Goal: Information Seeking & Learning: Learn about a topic

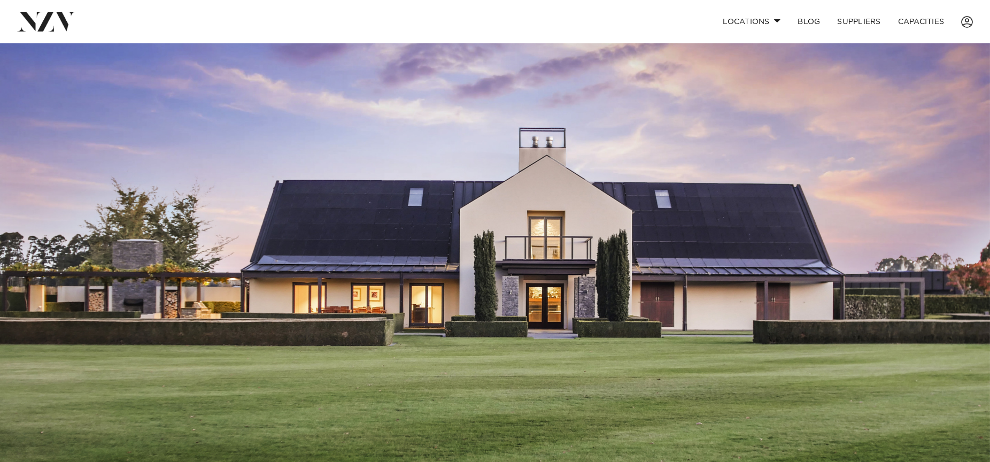
click at [919, 329] on img at bounding box center [495, 275] width 990 height 464
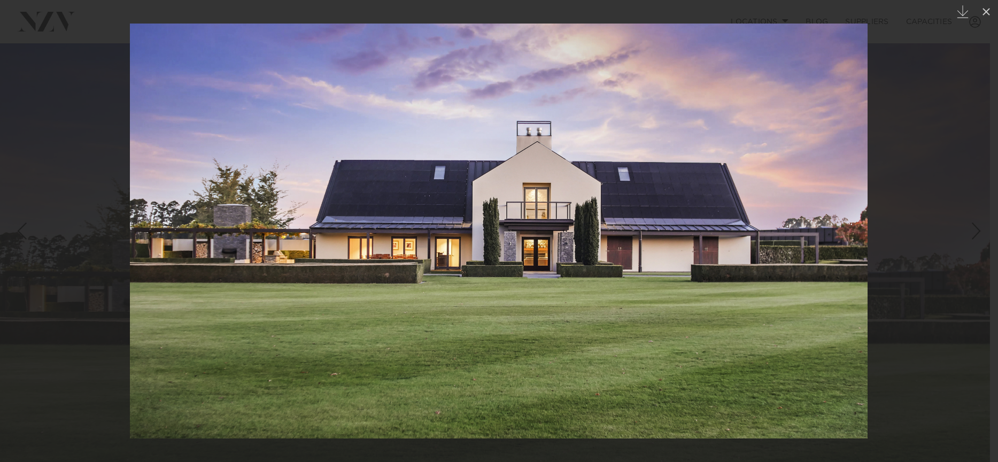
click at [974, 233] on div "Next slide" at bounding box center [976, 231] width 14 height 20
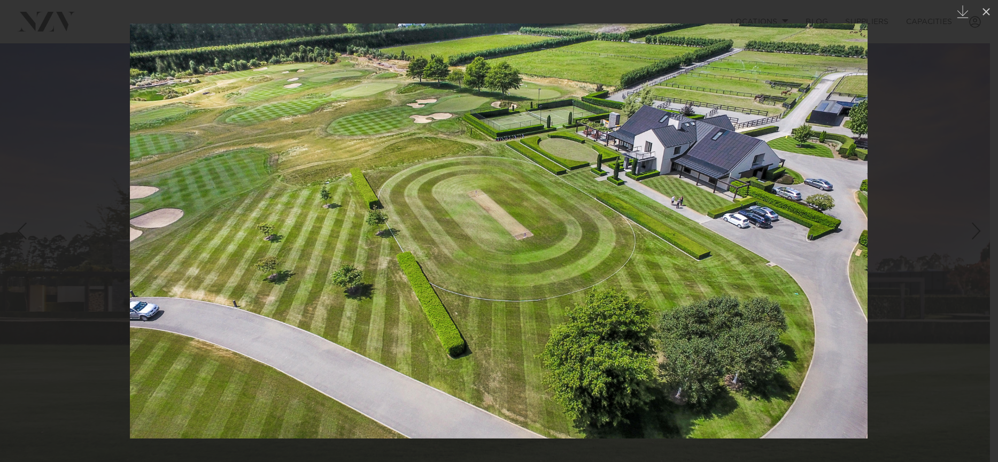
click at [970, 237] on div "Next slide" at bounding box center [976, 231] width 14 height 20
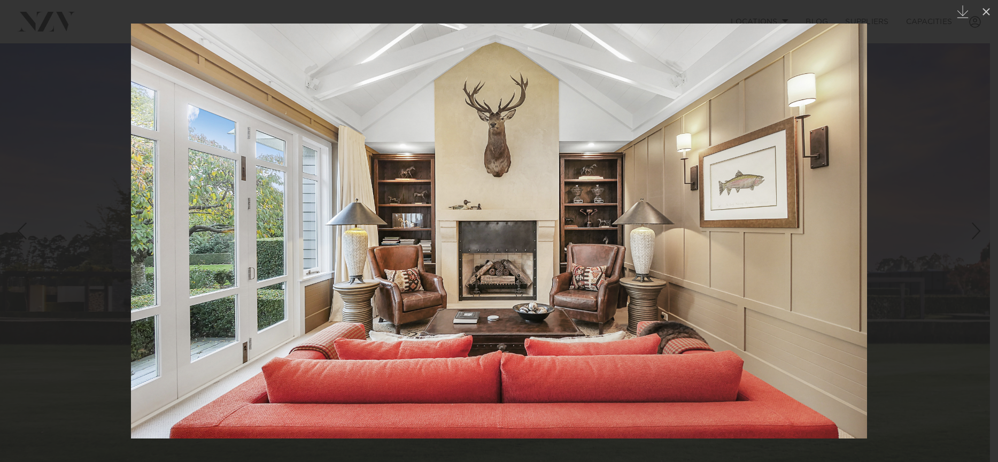
click at [972, 233] on div "Next slide" at bounding box center [976, 231] width 14 height 20
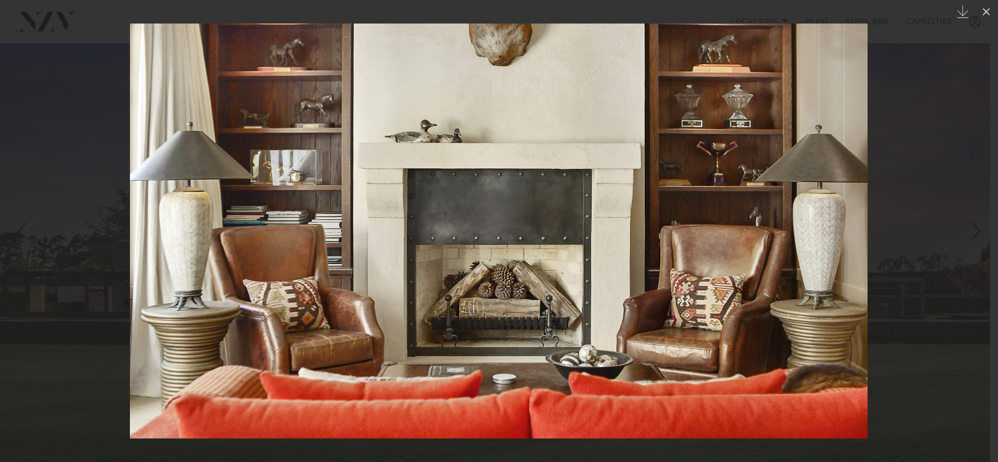
click at [972, 235] on div "Next slide" at bounding box center [976, 231] width 14 height 20
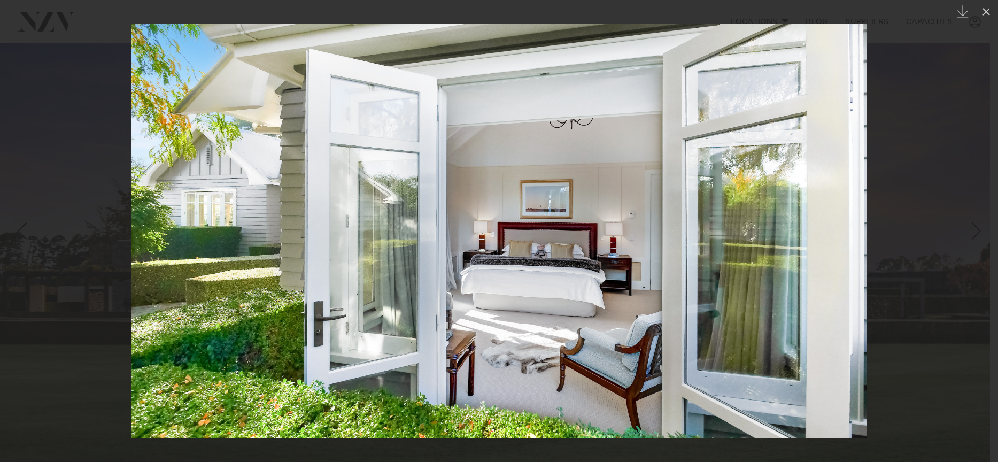
click at [970, 235] on div "Next slide" at bounding box center [976, 231] width 14 height 20
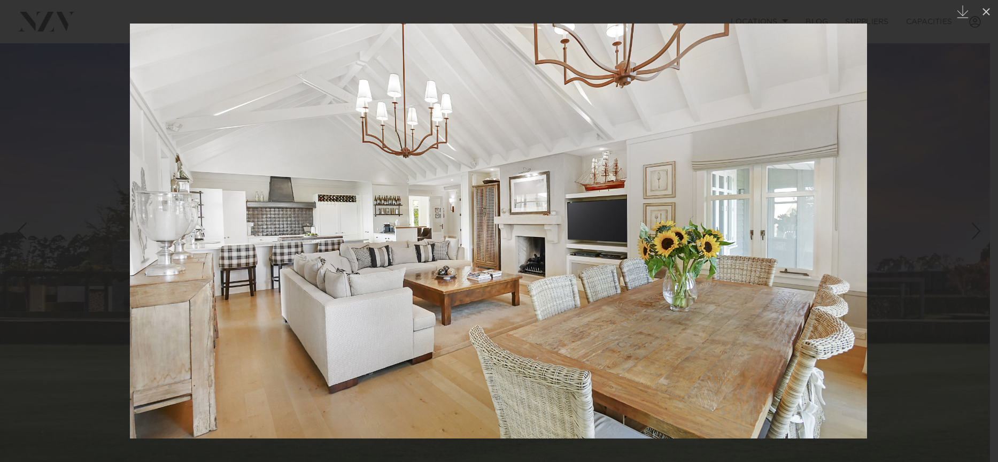
click at [970, 235] on div "Next slide" at bounding box center [976, 231] width 14 height 20
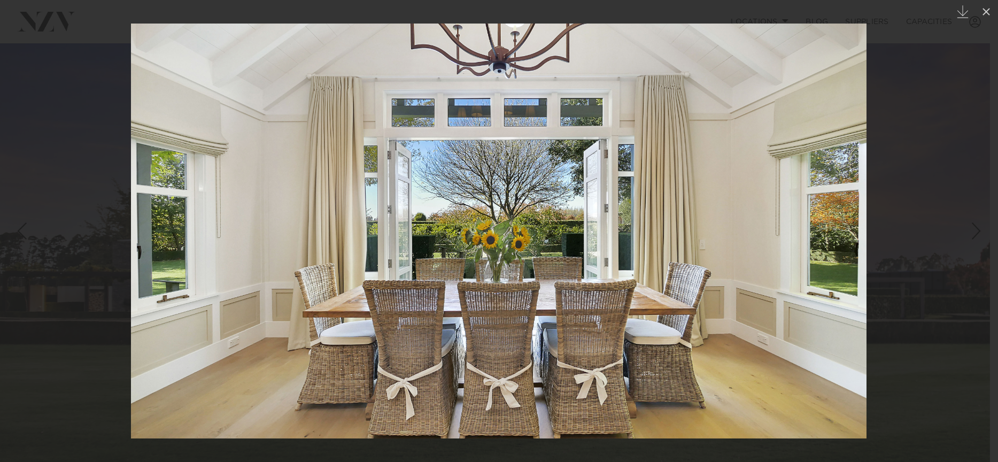
click at [972, 235] on div "Next slide" at bounding box center [976, 231] width 14 height 20
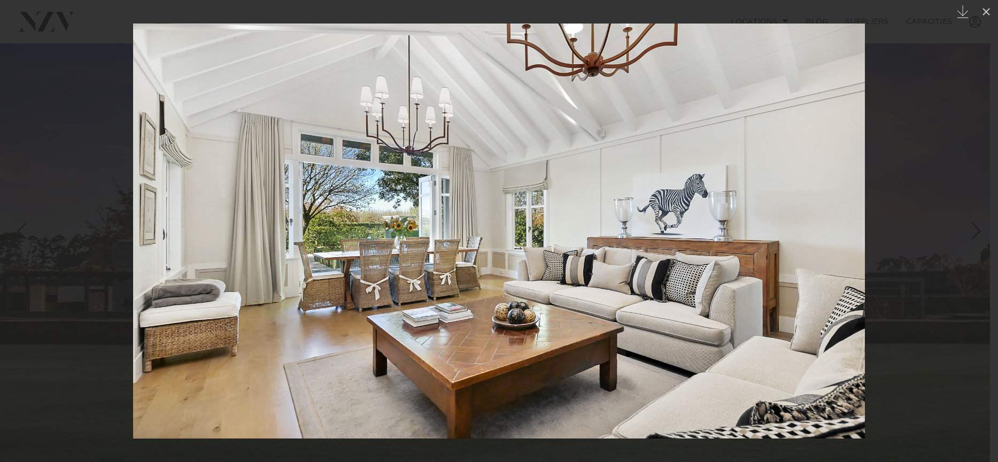
click at [972, 235] on div "Next slide" at bounding box center [976, 231] width 14 height 20
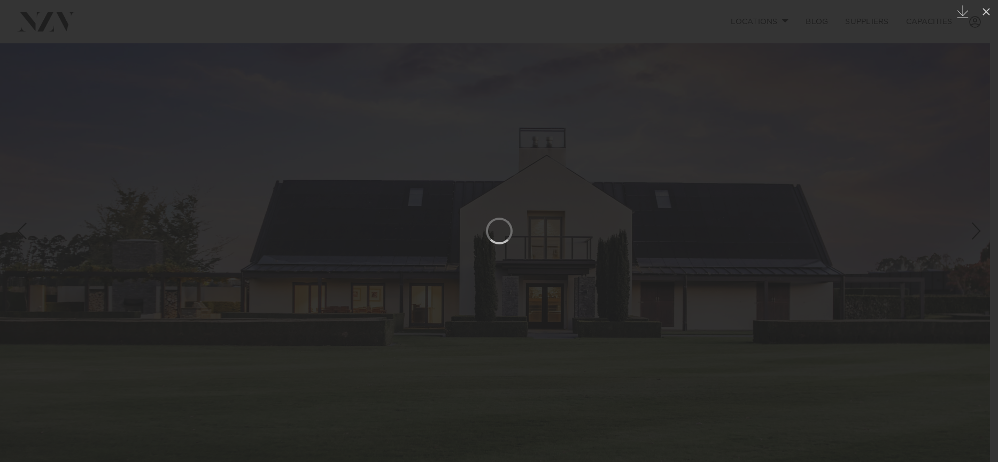
click at [972, 235] on div "Next slide" at bounding box center [976, 231] width 14 height 20
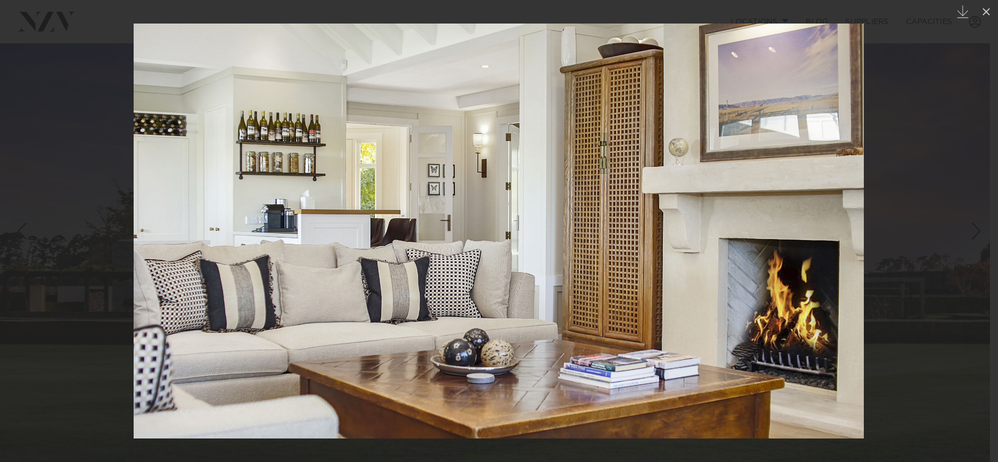
click at [980, 264] on div at bounding box center [499, 231] width 998 height 462
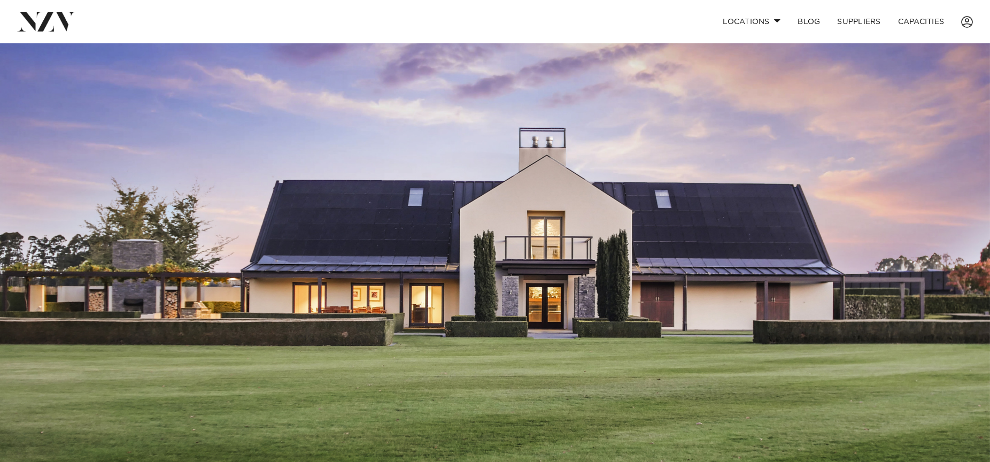
click at [974, 240] on img at bounding box center [495, 275] width 990 height 464
